Goal: Navigation & Orientation: Understand site structure

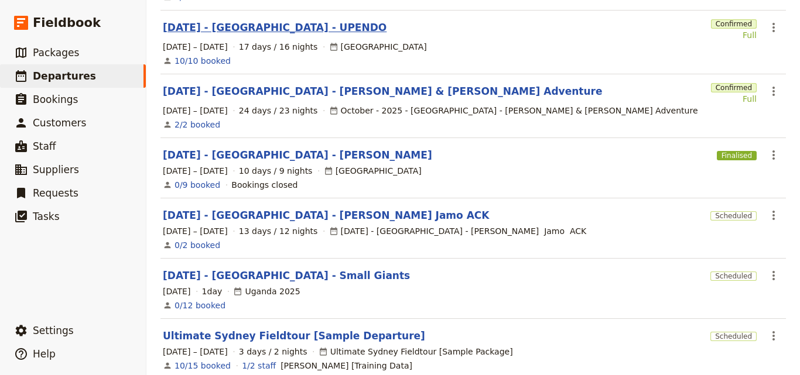
scroll to position [351, 0]
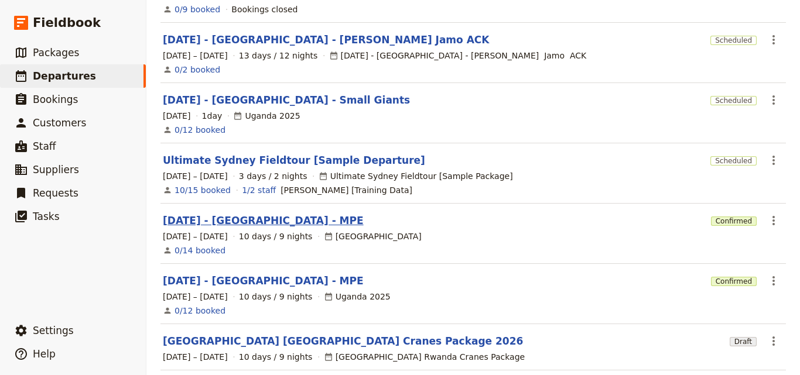
click at [249, 214] on link "[DATE] - [GEOGRAPHIC_DATA] - MPE" at bounding box center [263, 221] width 201 height 14
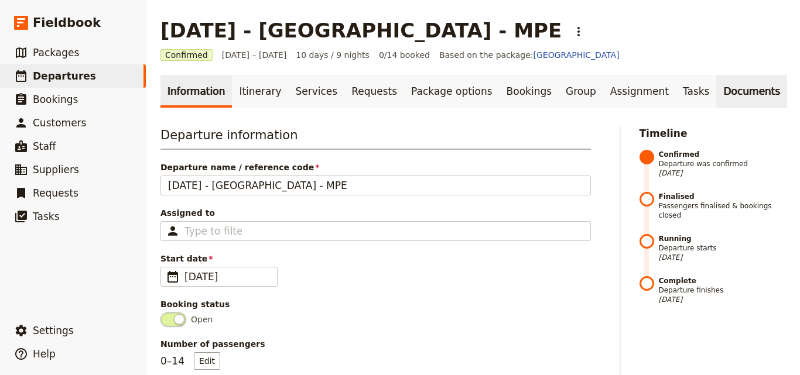
click at [716, 97] on link "Documents" at bounding box center [751, 91] width 71 height 33
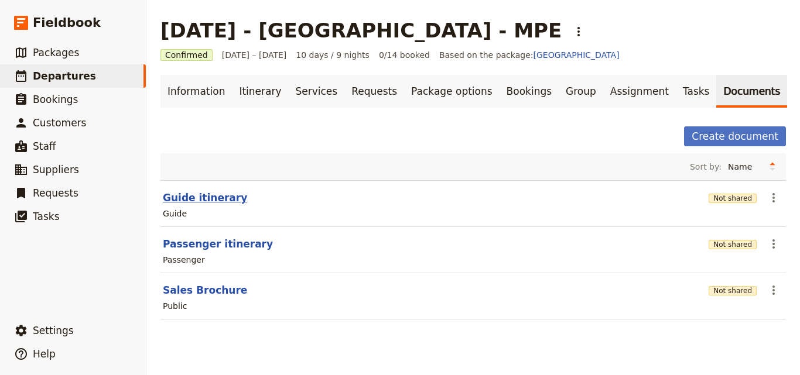
click at [176, 197] on button "Guide itinerary" at bounding box center [205, 198] width 84 height 14
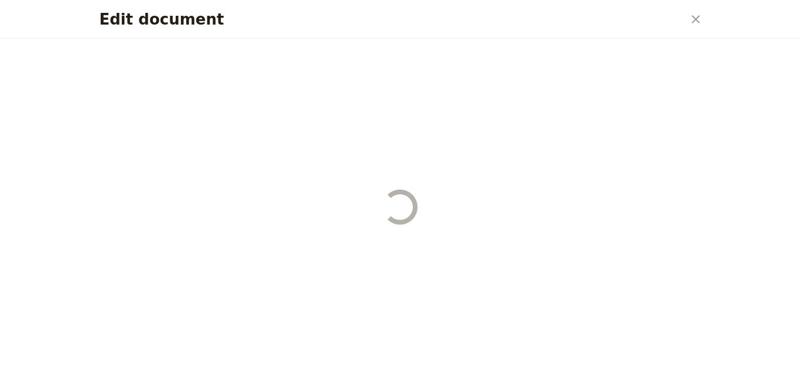
select select "STAFF"
select select "RUN_SHEET"
select select "DEFAULT"
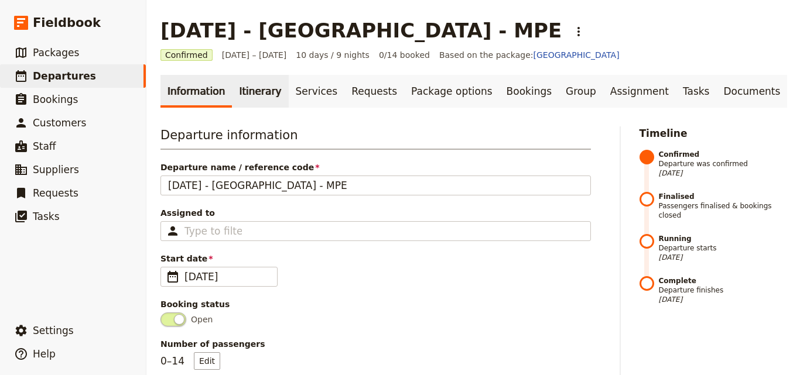
click at [237, 94] on link "Itinerary" at bounding box center [260, 91] width 56 height 33
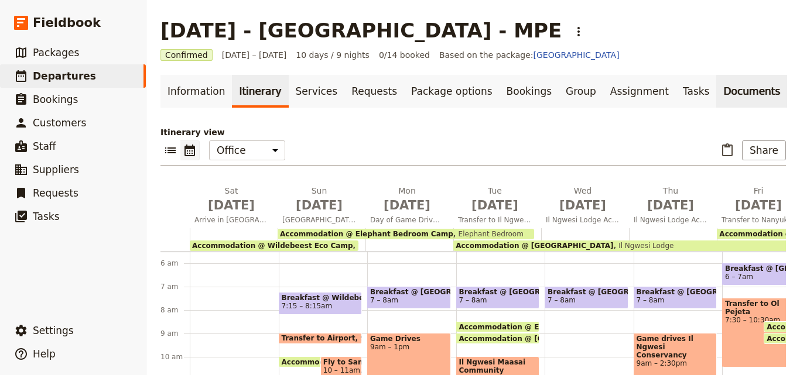
click at [716, 93] on link "Documents" at bounding box center [751, 91] width 71 height 33
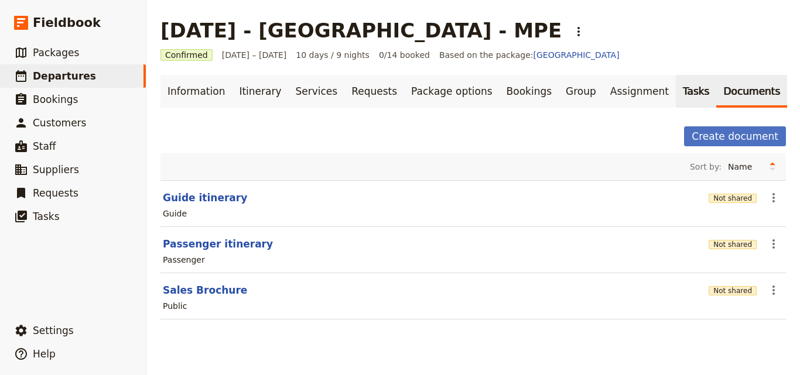
click at [676, 90] on link "Tasks" at bounding box center [696, 91] width 41 height 33
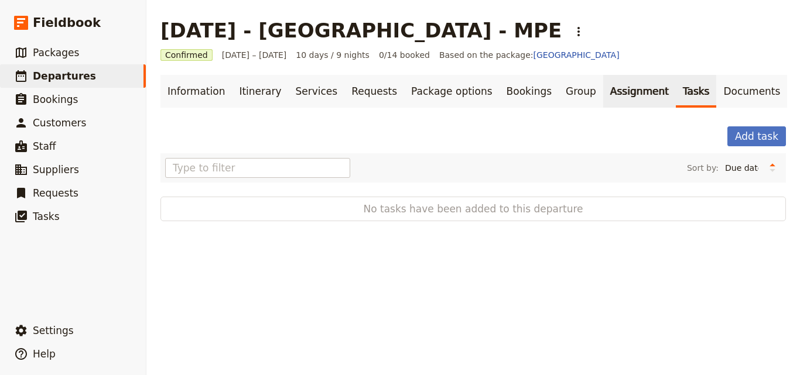
click at [606, 84] on link "Assignment" at bounding box center [639, 91] width 73 height 33
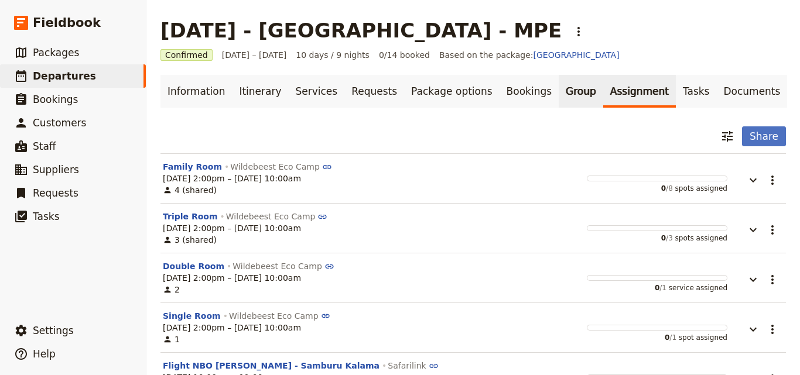
click at [559, 87] on link "Group" at bounding box center [581, 91] width 45 height 33
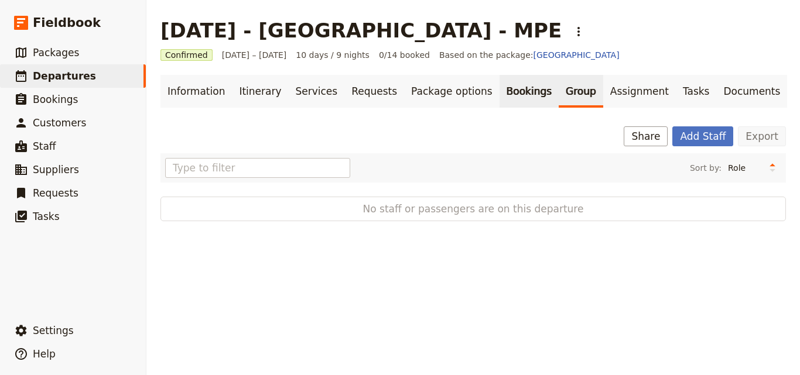
click at [500, 87] on link "Bookings" at bounding box center [529, 91] width 59 height 33
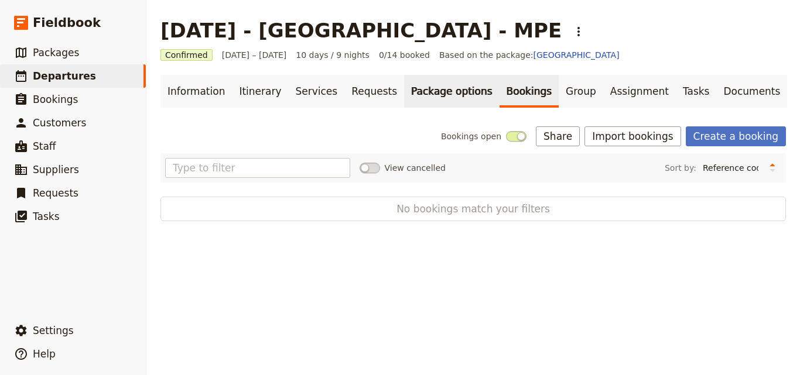
click at [438, 81] on link "Package options" at bounding box center [451, 91] width 95 height 33
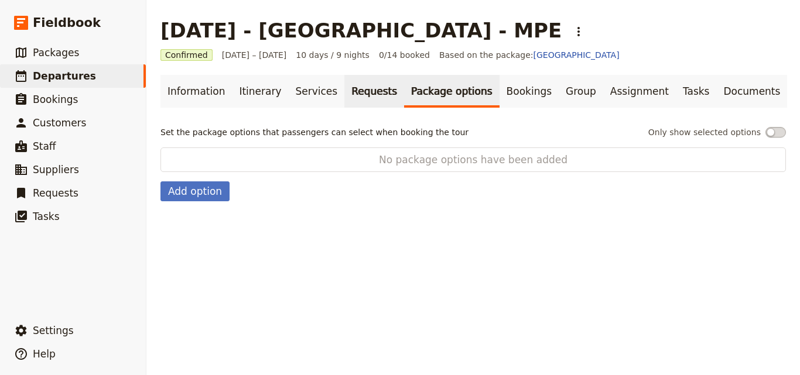
click at [344, 94] on link "Requests" at bounding box center [374, 91] width 60 height 33
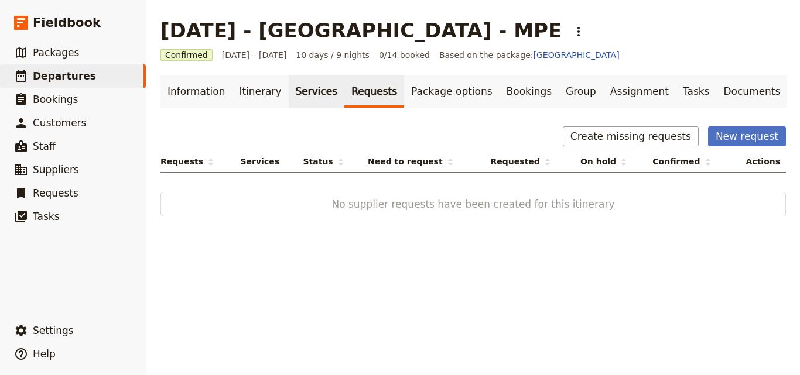
click at [289, 85] on link "Services" at bounding box center [317, 91] width 56 height 33
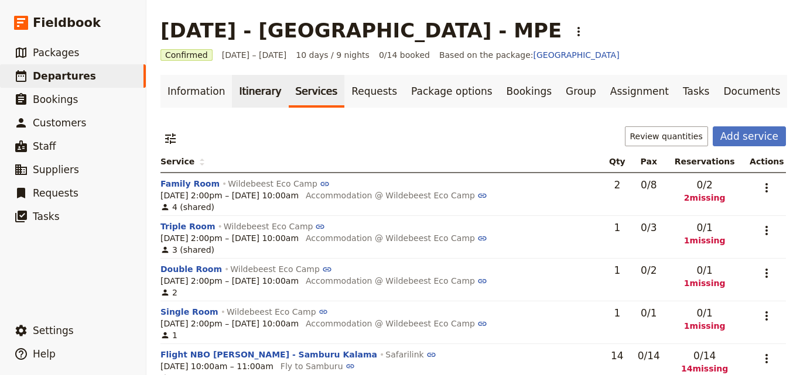
click at [239, 94] on link "Itinerary" at bounding box center [260, 91] width 56 height 33
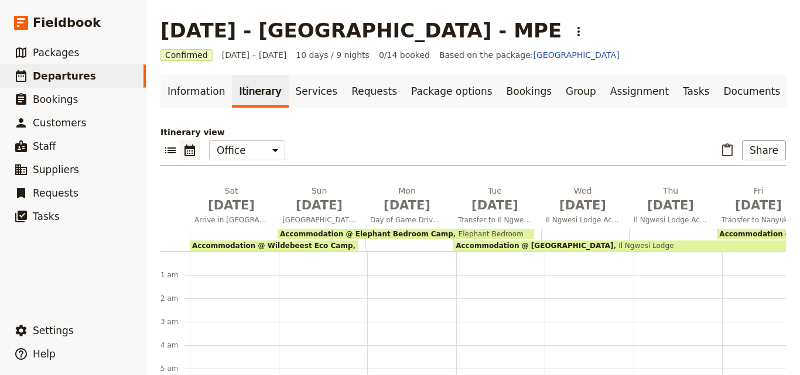
scroll to position [129, 0]
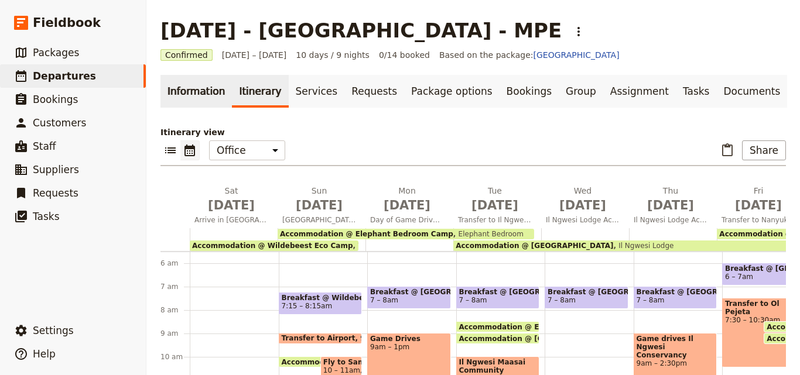
click at [209, 94] on link "Information" at bounding box center [195, 91] width 71 height 33
